Goal: Navigation & Orientation: Go to known website

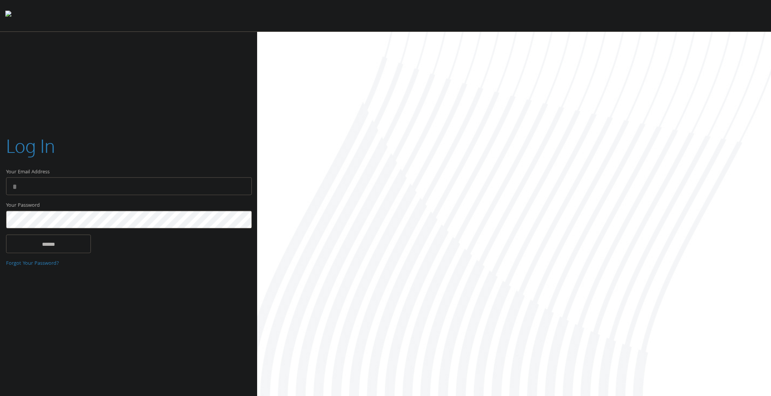
type input "**********"
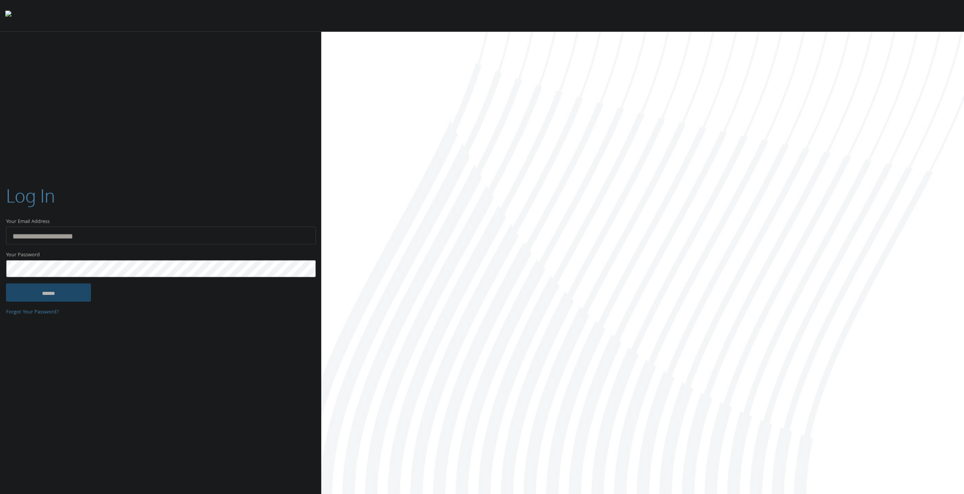
click at [40, 291] on input "******" at bounding box center [48, 293] width 85 height 18
